Goal: Transaction & Acquisition: Purchase product/service

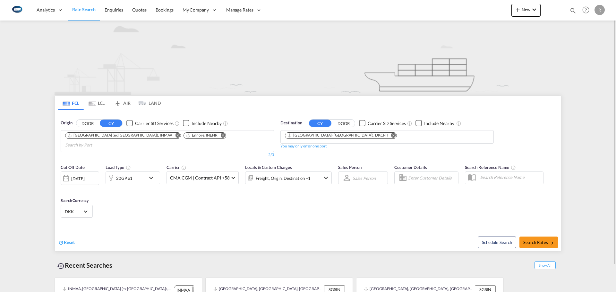
click at [175, 136] on md-icon "Remove" at bounding box center [177, 135] width 5 height 5
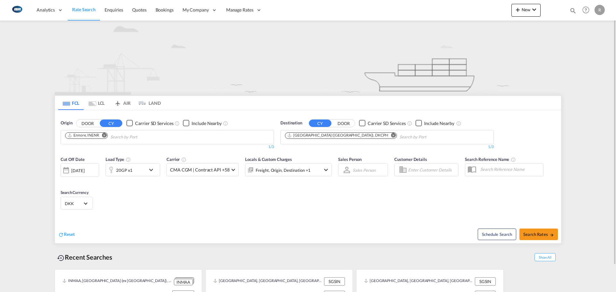
click at [106, 135] on md-icon "Remove" at bounding box center [104, 135] width 5 height 5
click at [106, 137] on body "Analytics Reports Dashboard Rate Search Enquiries Quotes Bookings" at bounding box center [308, 146] width 616 height 292
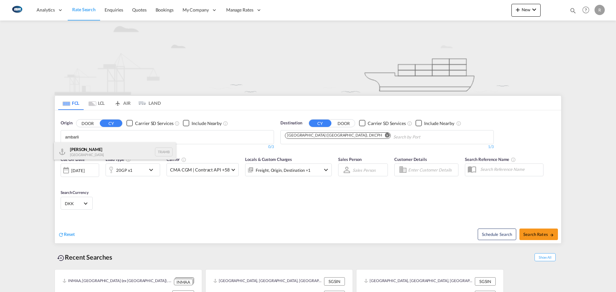
type input "ambarli"
click at [89, 154] on div "Ambarli [GEOGRAPHIC_DATA] TRAMB" at bounding box center [115, 152] width 122 height 19
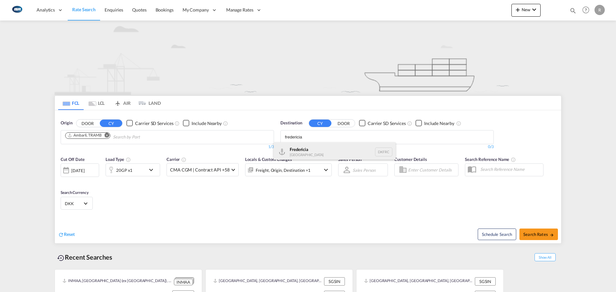
type input "fredericia"
click at [315, 152] on div "Fredericia [GEOGRAPHIC_DATA] DKFRC" at bounding box center [335, 152] width 122 height 19
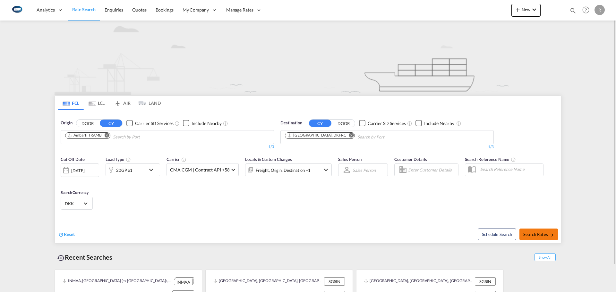
click at [539, 236] on span "Search Rates" at bounding box center [539, 234] width 31 height 5
type input "TRAMB to DKFRC / [DATE]"
